Goal: Task Accomplishment & Management: Manage account settings

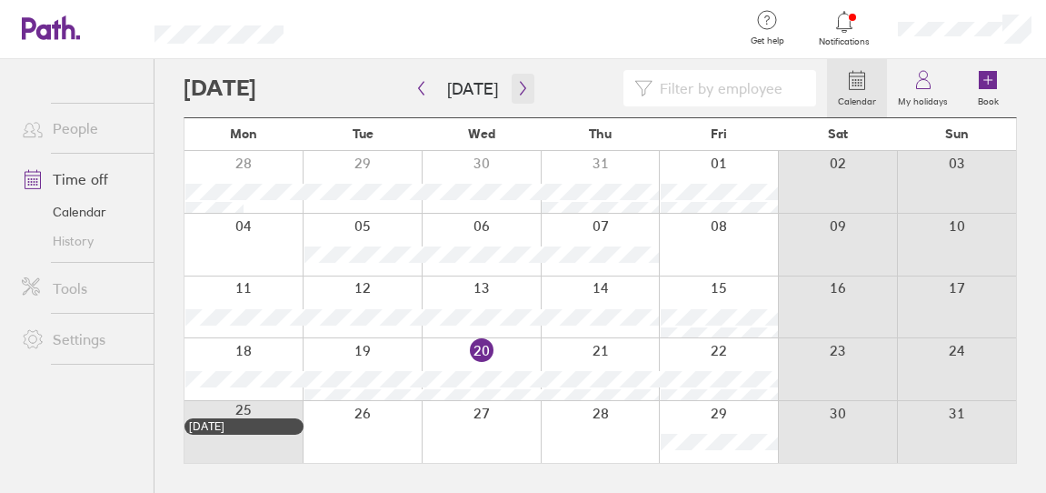
click at [521, 96] on button "button" at bounding box center [523, 89] width 23 height 30
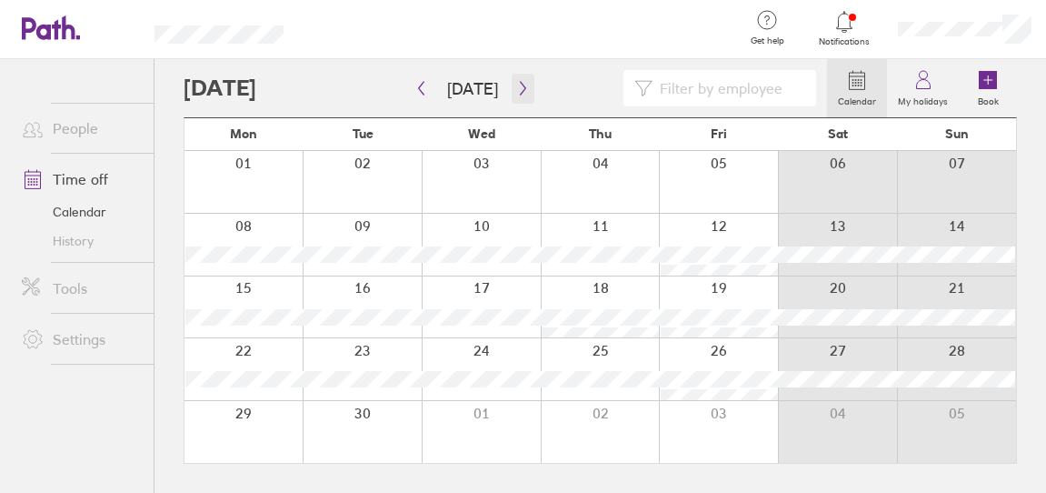
click at [520, 87] on icon "button" at bounding box center [523, 88] width 14 height 15
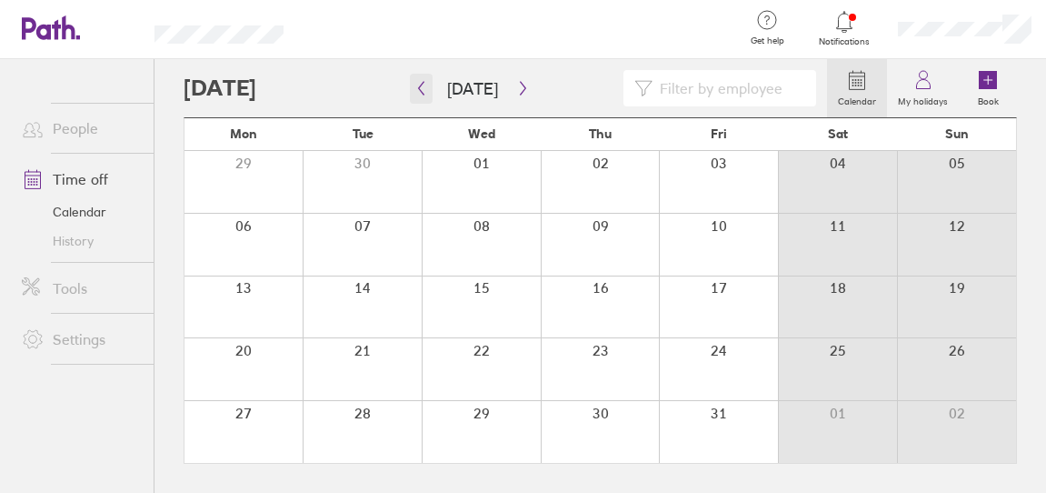
click at [428, 93] on button "button" at bounding box center [421, 89] width 23 height 30
